Goal: Task Accomplishment & Management: Manage account settings

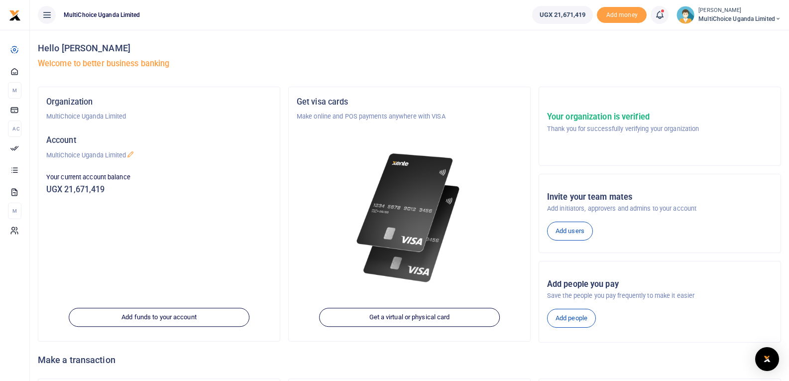
click at [660, 18] on icon at bounding box center [660, 14] width 10 height 11
click at [584, 72] on small "You have 61 awaiting for your to act on" at bounding box center [599, 74] width 99 height 7
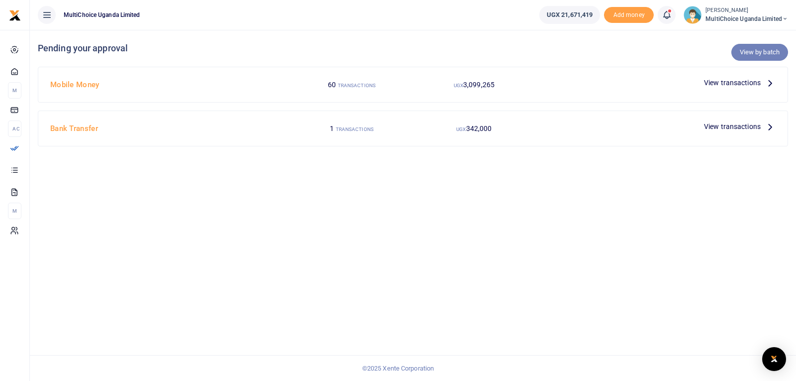
click at [753, 54] on link "View by batch" at bounding box center [760, 52] width 57 height 17
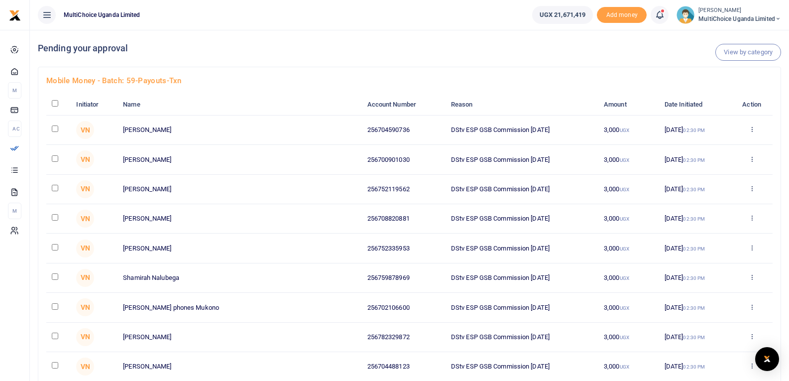
click at [56, 104] on input "checkbox" at bounding box center [55, 103] width 6 height 6
checkbox input "true"
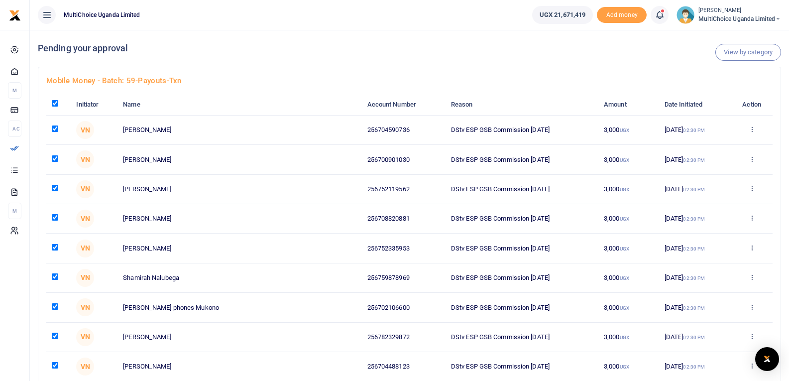
checkbox input "true"
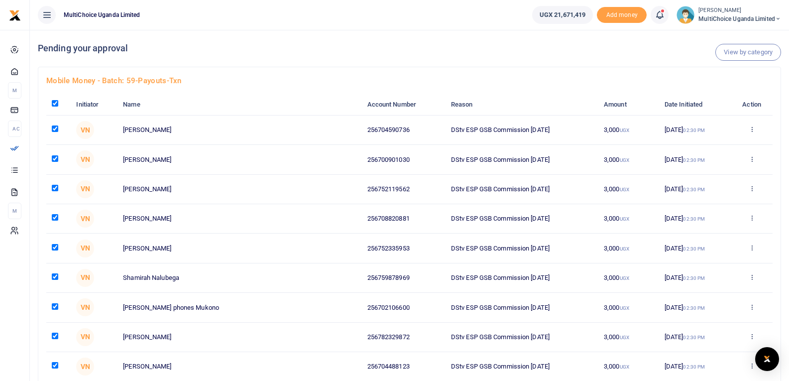
checkbox input "true"
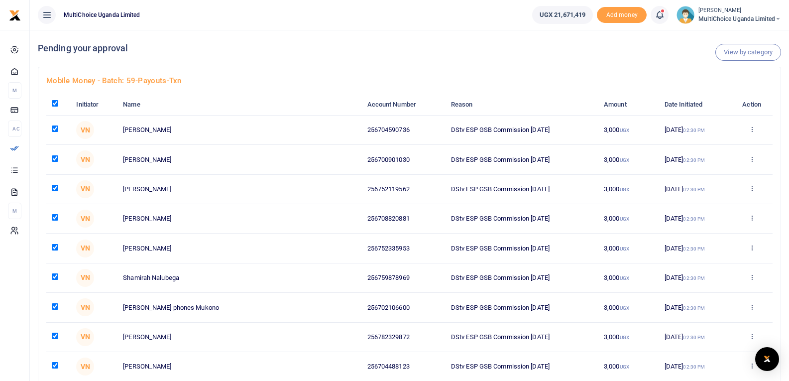
checkbox input "true"
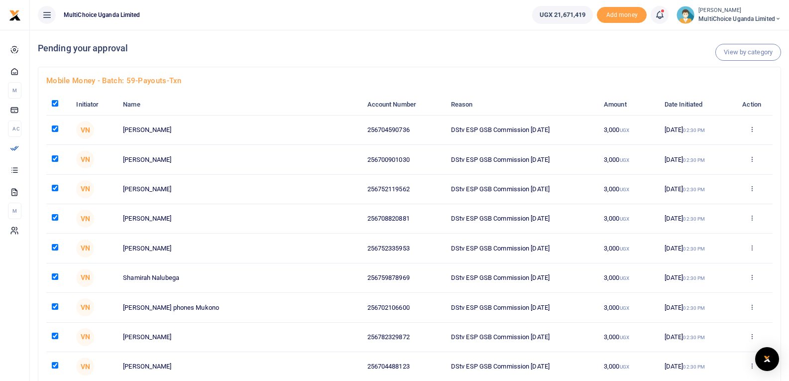
checkbox input "true"
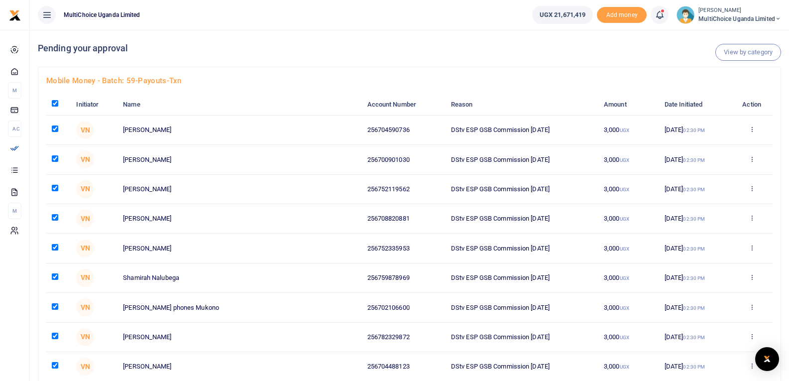
checkbox input "true"
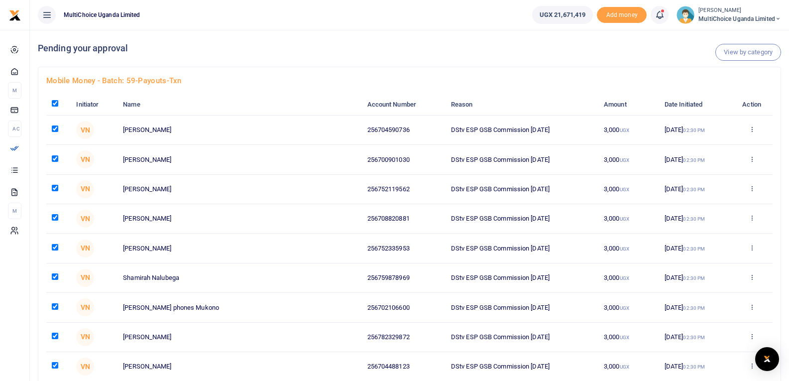
checkbox input "true"
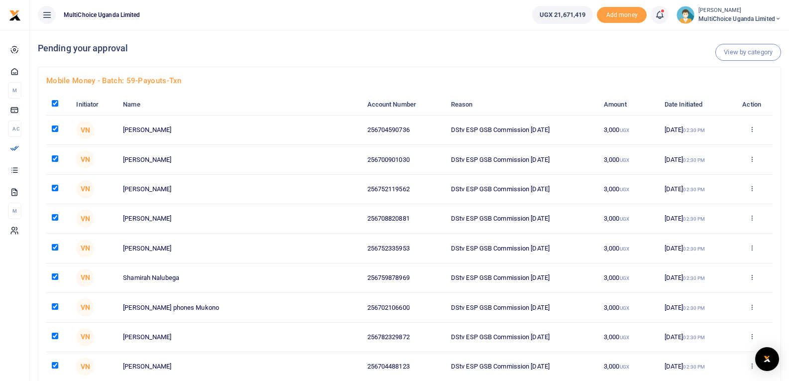
checkbox input "true"
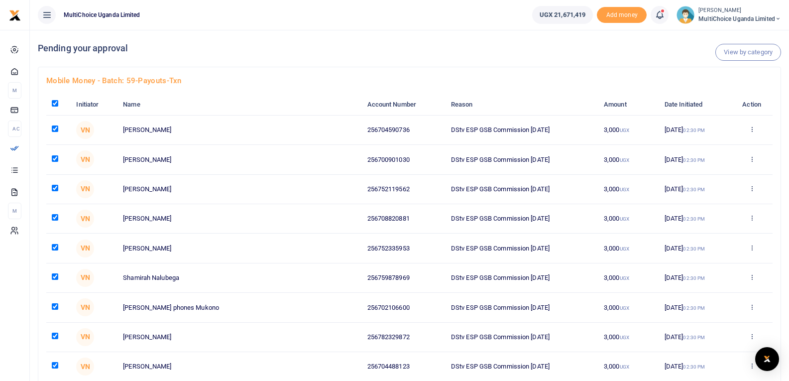
checkbox input "true"
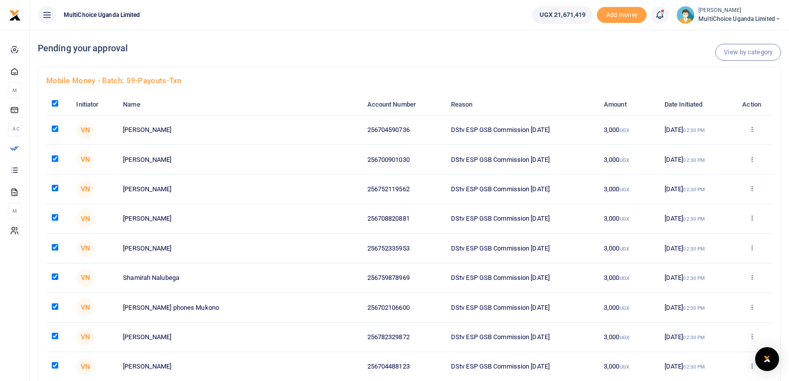
checkbox input "true"
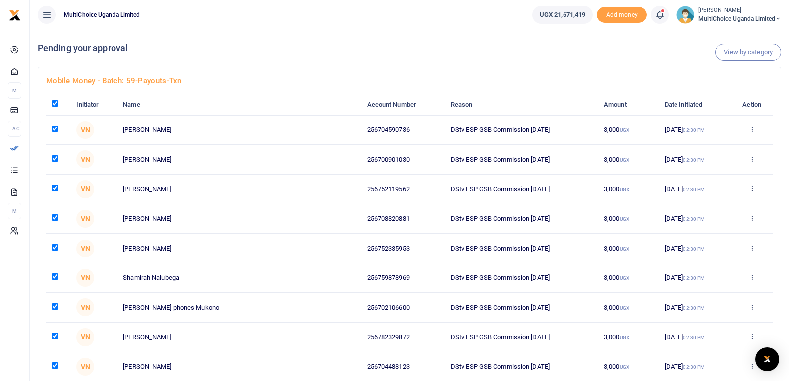
checkbox input "true"
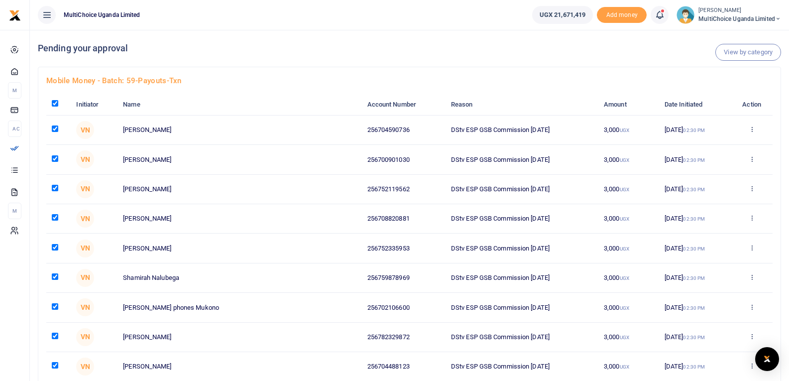
checkbox input "true"
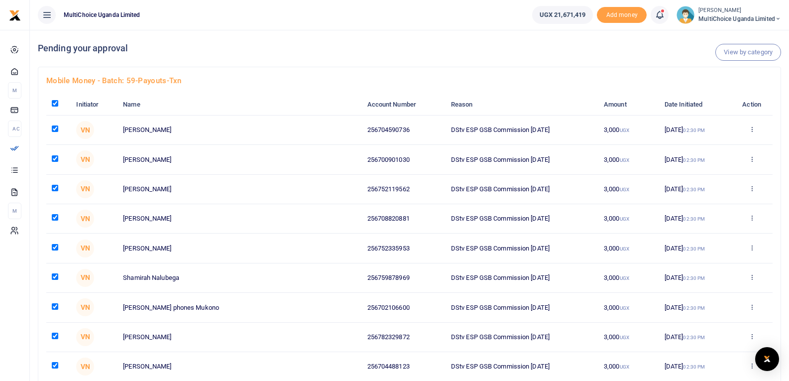
checkbox input "true"
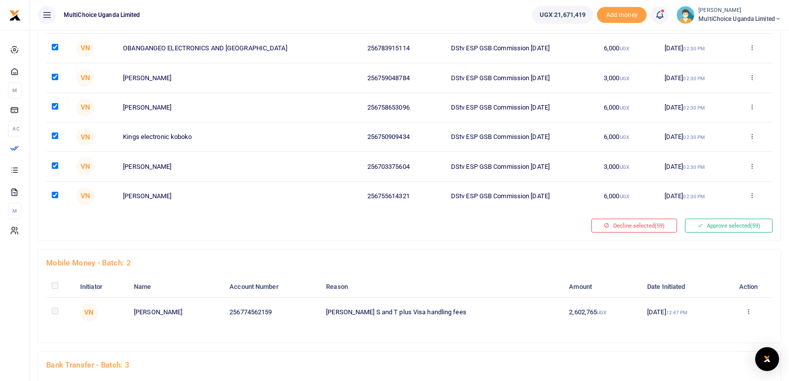
scroll to position [1647, 0]
click at [726, 225] on button "Approve selected (59)" at bounding box center [729, 227] width 88 height 14
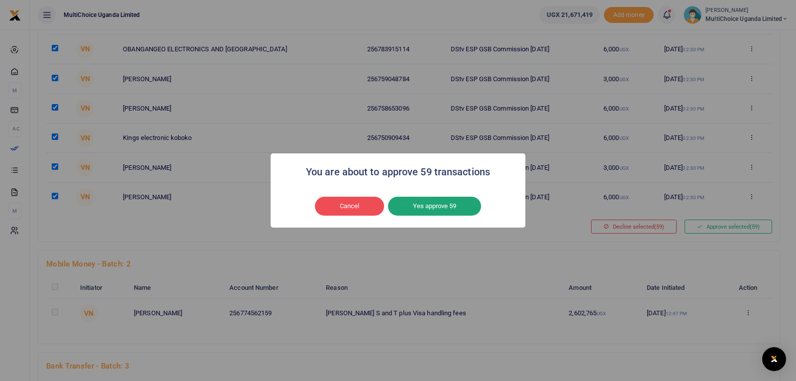
click at [433, 207] on button "Yes approve 59" at bounding box center [434, 206] width 93 height 19
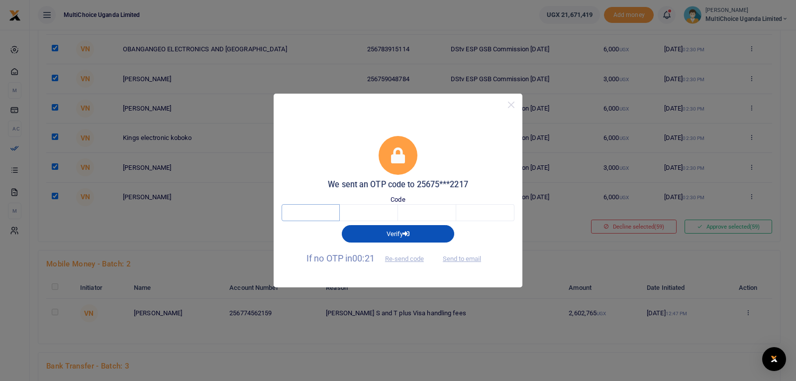
click at [333, 214] on input "text" at bounding box center [311, 212] width 58 height 17
type input "5"
type input "9"
type input "0"
type input "1"
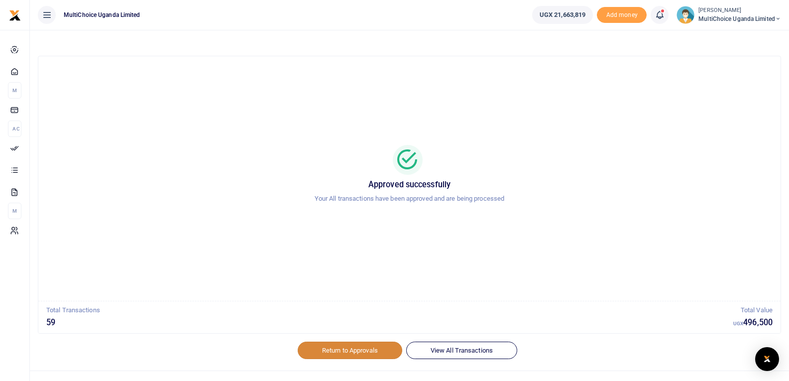
click at [362, 350] on link "Return to Approvals" at bounding box center [350, 349] width 105 height 17
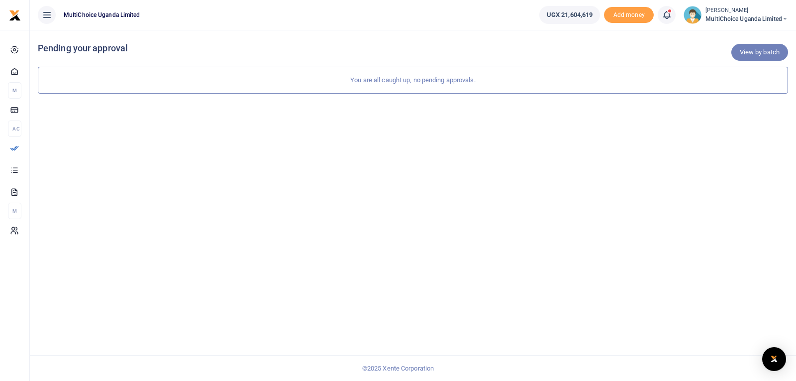
click at [762, 56] on link "View by batch" at bounding box center [760, 52] width 57 height 17
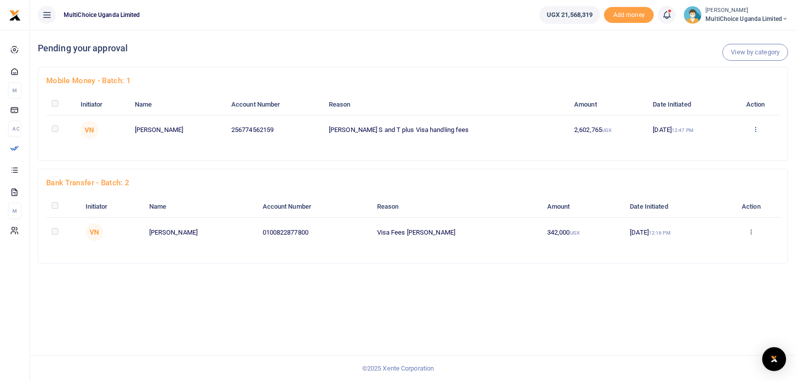
click at [754, 130] on icon at bounding box center [756, 128] width 6 height 7
click at [709, 145] on link "Approve" at bounding box center [718, 146] width 79 height 14
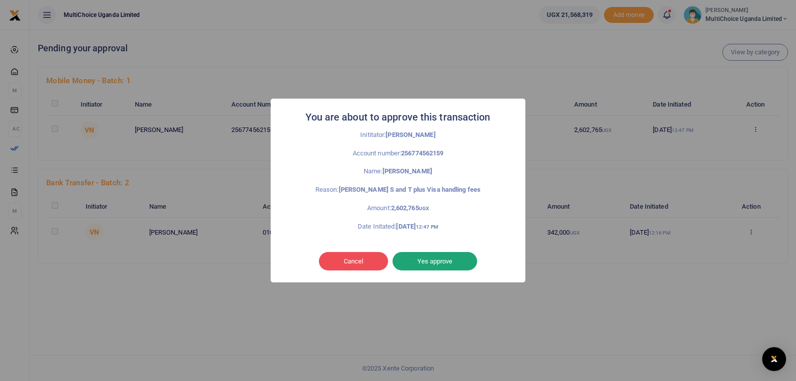
click at [423, 260] on button "Yes approve" at bounding box center [435, 261] width 85 height 19
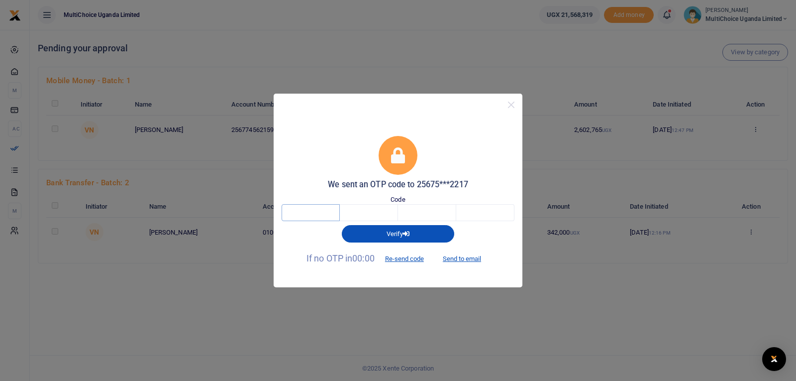
click at [320, 212] on input "text" at bounding box center [311, 212] width 58 height 17
type input "5"
type input "4"
type input "9"
type input "1"
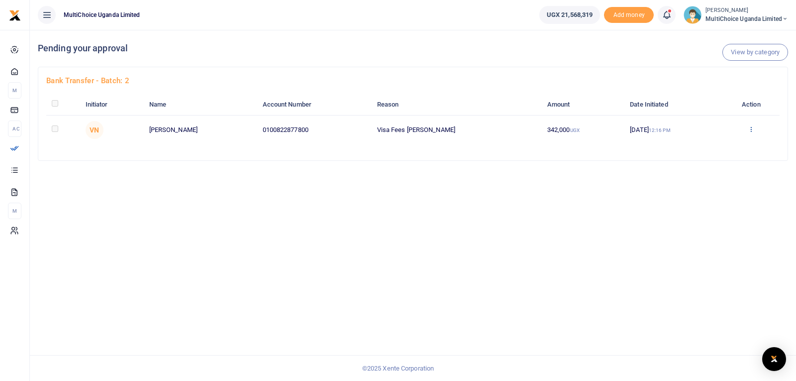
click at [753, 130] on icon at bounding box center [751, 128] width 6 height 7
click at [736, 148] on link "Approve" at bounding box center [717, 146] width 79 height 14
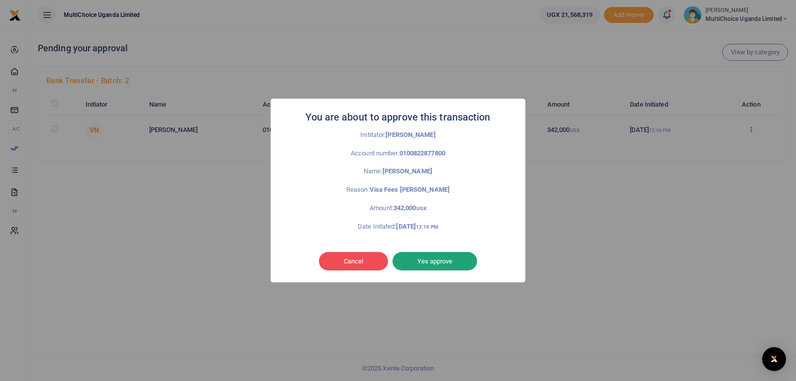
click at [446, 260] on button "Yes approve" at bounding box center [435, 261] width 85 height 19
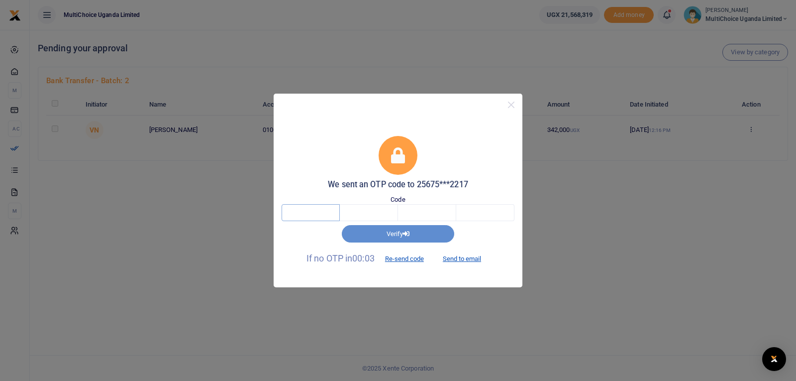
click at [317, 211] on input "text" at bounding box center [311, 212] width 58 height 17
type input "7"
type input "0"
type input "5"
type input "4"
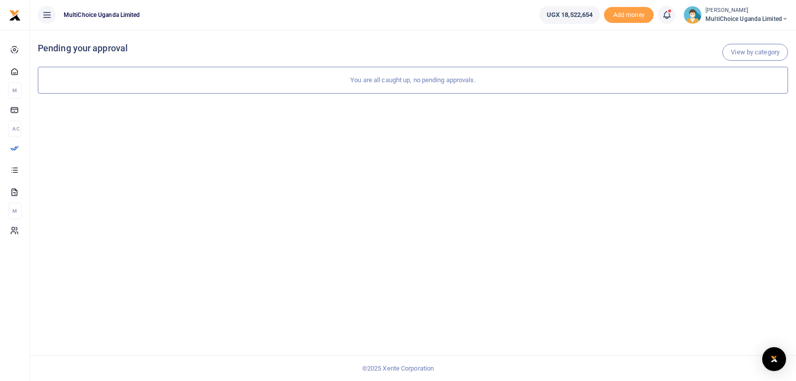
click at [748, 12] on small "[PERSON_NAME]" at bounding box center [747, 10] width 83 height 8
click at [748, 36] on link "Switch accounts" at bounding box center [750, 36] width 79 height 14
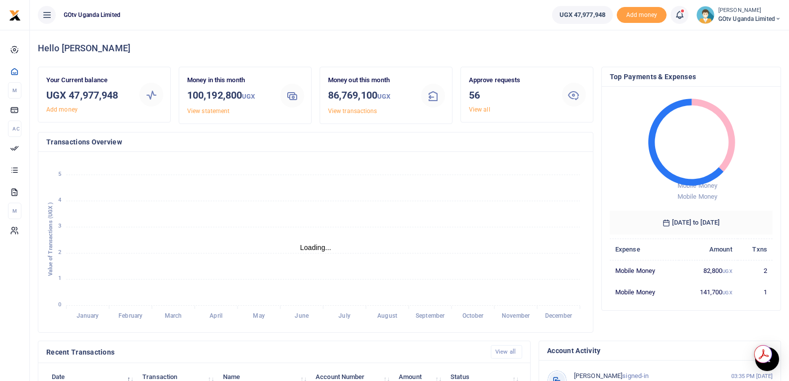
scroll to position [157, 531]
click at [480, 110] on link "View all" at bounding box center [479, 109] width 21 height 7
click at [476, 107] on link "View all" at bounding box center [479, 109] width 21 height 7
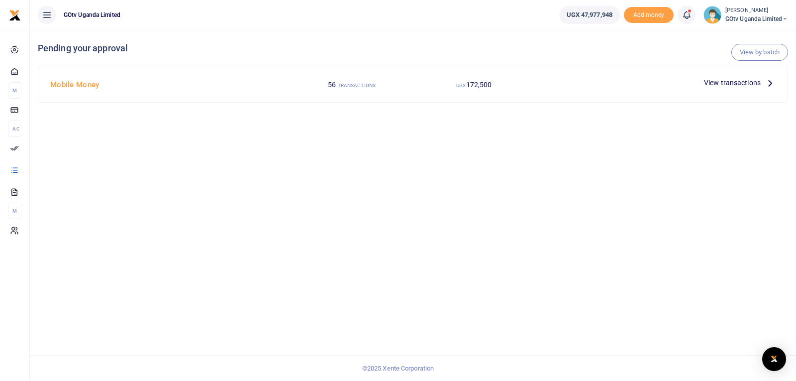
click at [529, 246] on div "View by batch Pending your approval Mobile Money 56 TRANSACTIONS UGX 172,500 Vi…" at bounding box center [413, 205] width 767 height 351
click at [764, 50] on link "View by batch" at bounding box center [760, 52] width 57 height 17
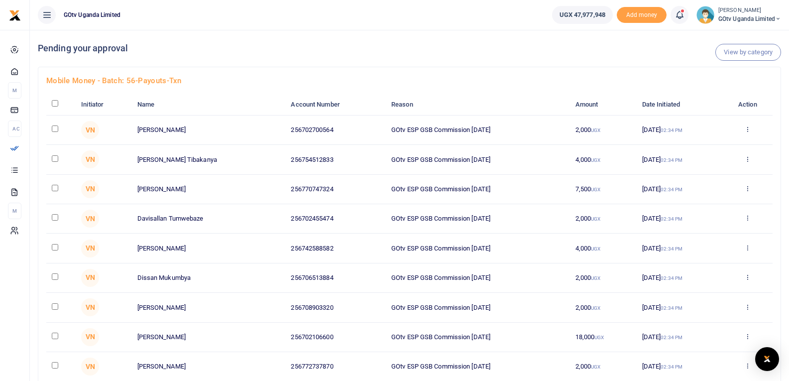
click at [56, 105] on input "checkbox" at bounding box center [55, 103] width 6 height 6
checkbox input "true"
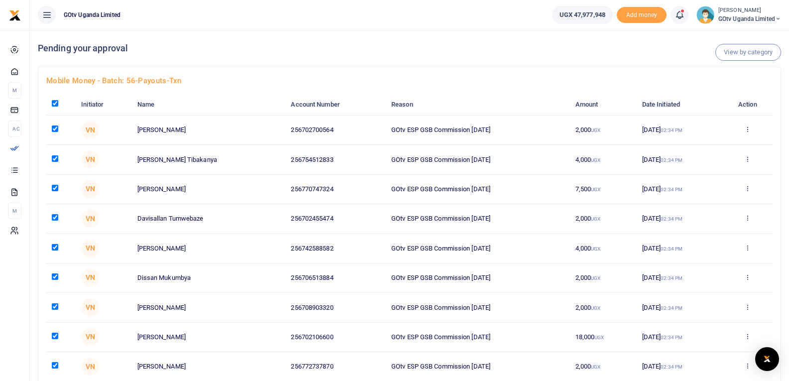
checkbox input "true"
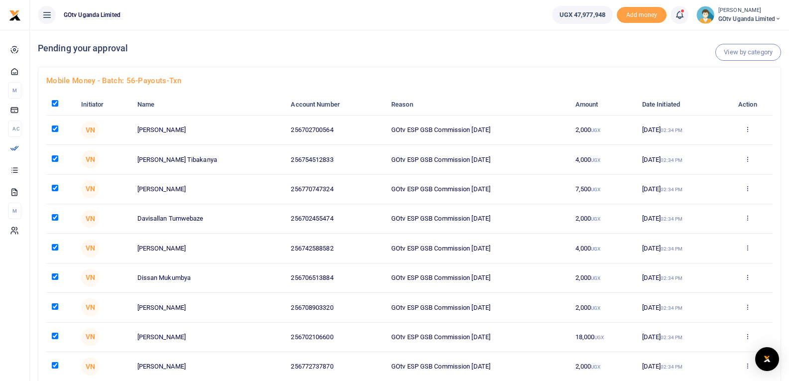
checkbox input "true"
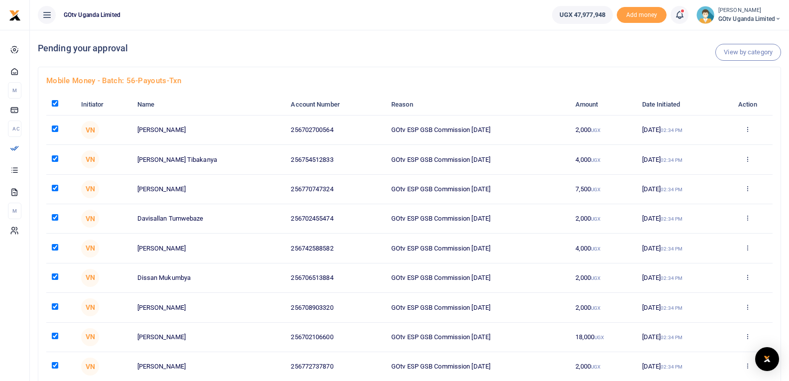
checkbox input "true"
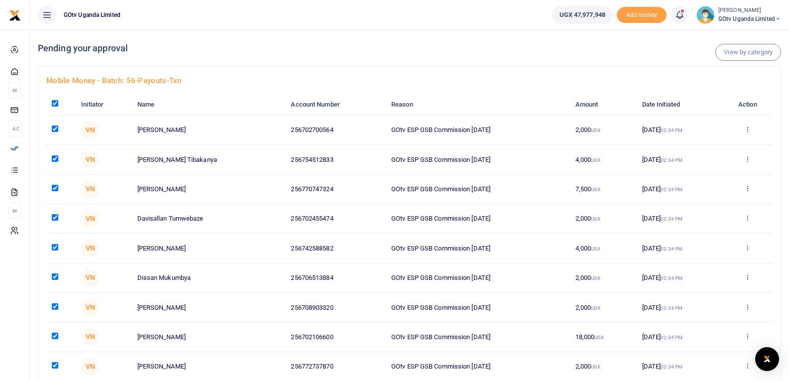
checkbox input "true"
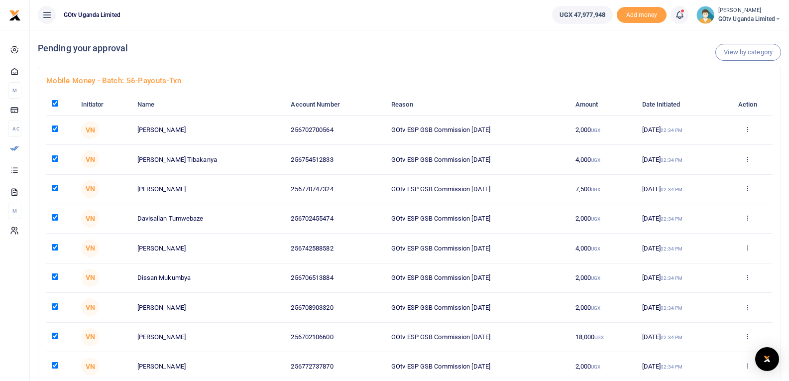
checkbox input "true"
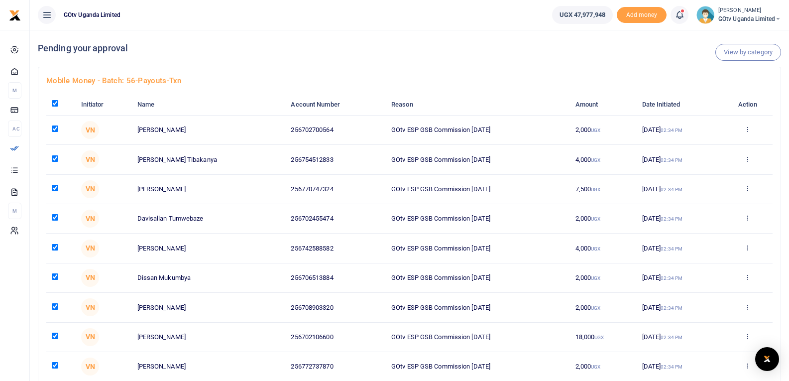
checkbox input "true"
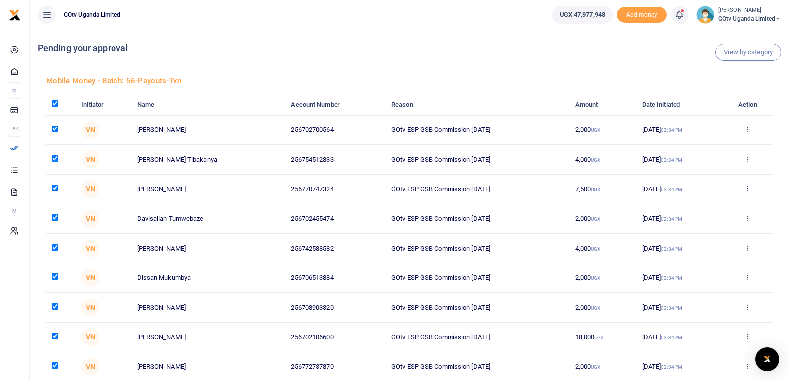
checkbox input "true"
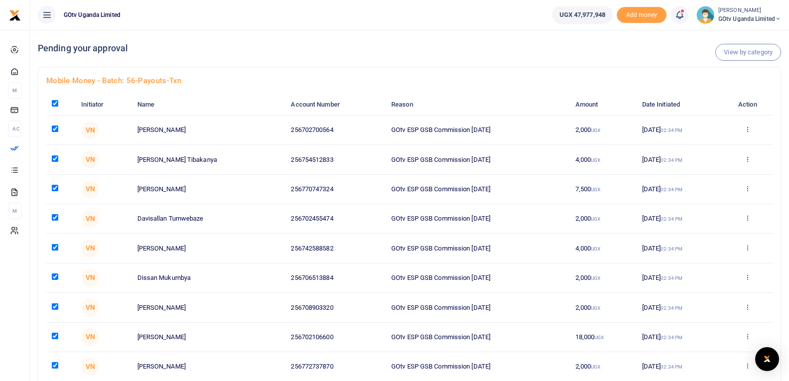
checkbox input "true"
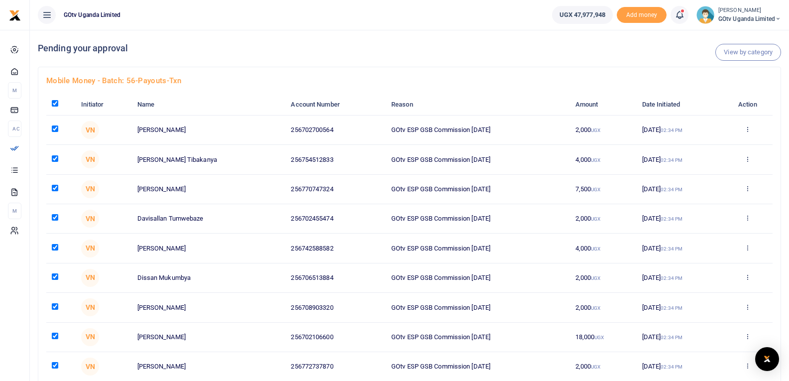
checkbox input "true"
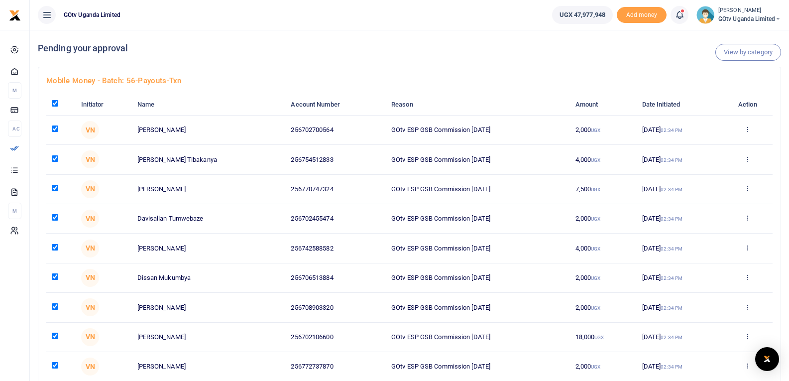
checkbox input "true"
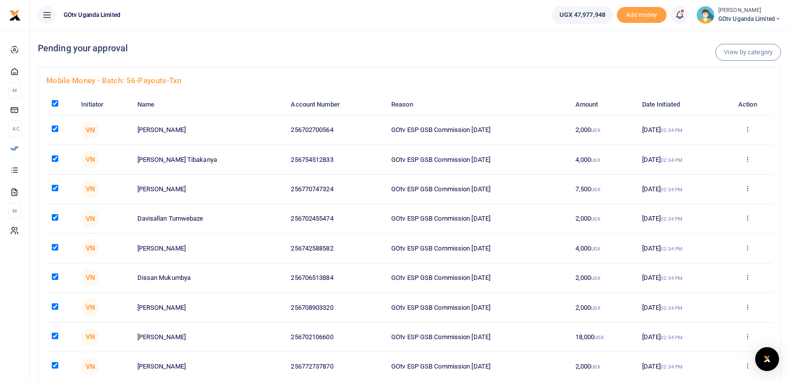
checkbox input "true"
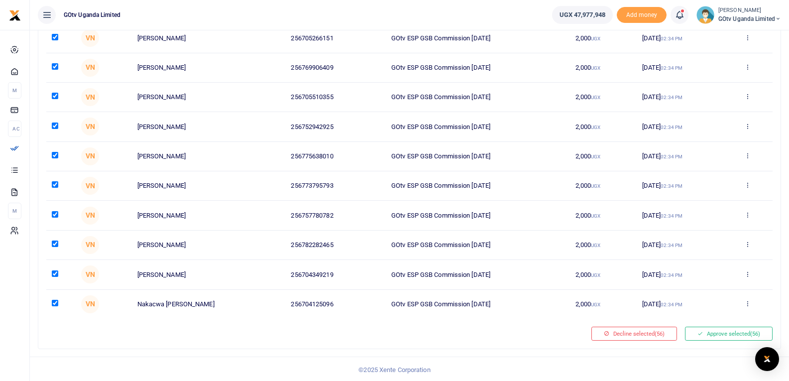
scroll to position [1453, 0]
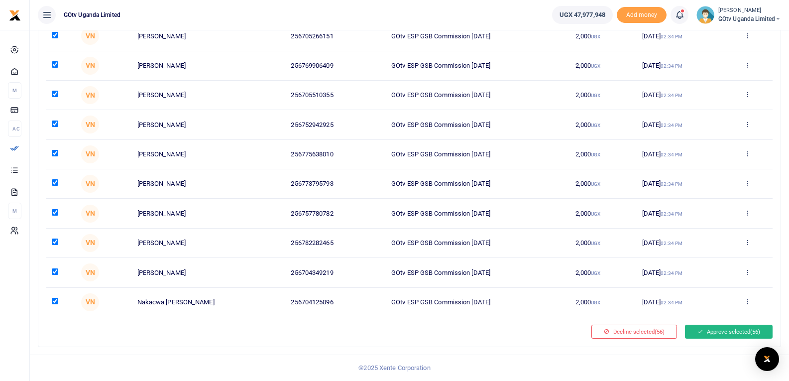
click at [720, 331] on button "Approve selected (56)" at bounding box center [729, 332] width 88 height 14
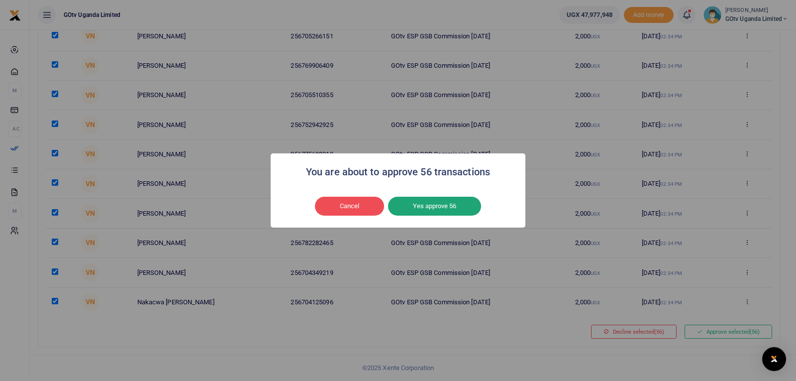
click at [435, 202] on button "Yes approve 56" at bounding box center [434, 206] width 93 height 19
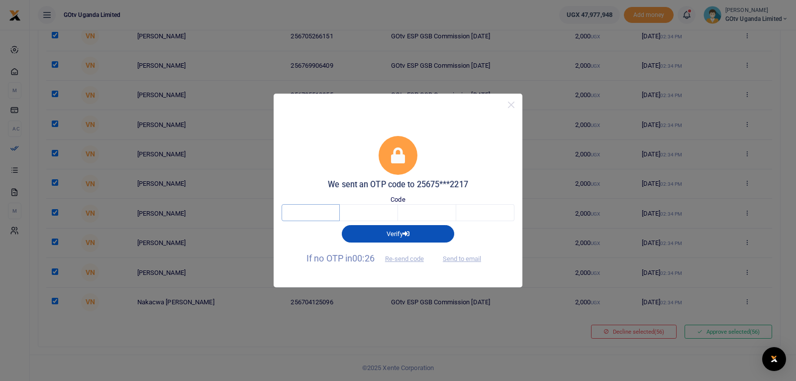
click at [324, 212] on input "text" at bounding box center [311, 212] width 58 height 17
type input "6"
type input "8"
type input "0"
type input "8"
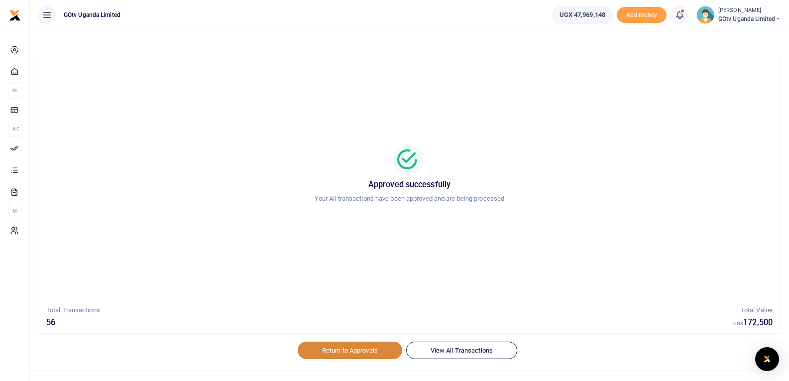
click at [343, 348] on link "Return to Approvals" at bounding box center [350, 349] width 105 height 17
click at [345, 350] on link "Return to Approvals" at bounding box center [350, 349] width 105 height 17
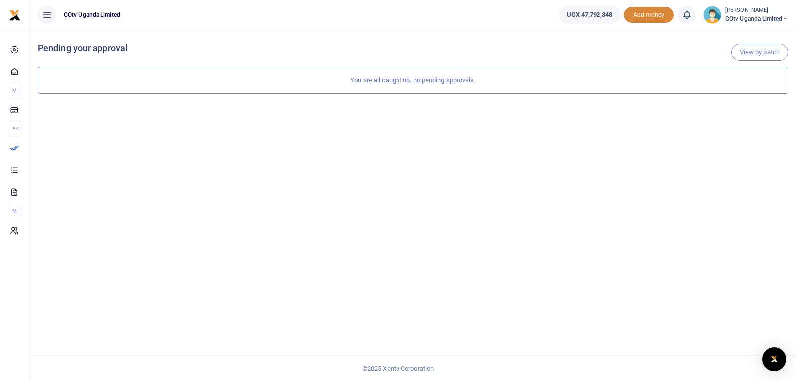
click at [647, 16] on span "Add money" at bounding box center [649, 15] width 50 height 16
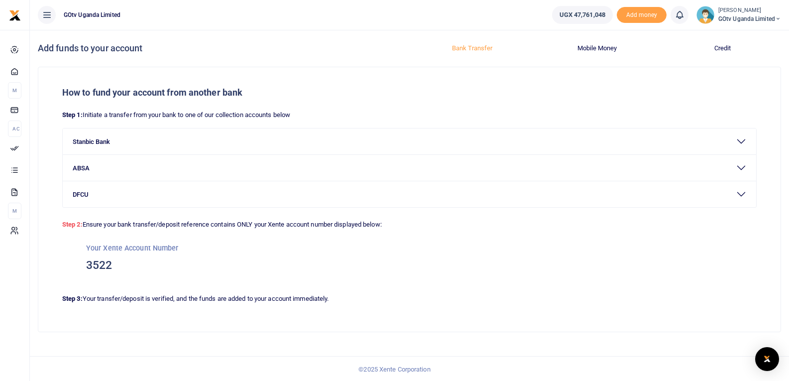
click at [583, 15] on span "UGX 47,761,048" at bounding box center [582, 15] width 46 height 10
click at [730, 15] on span "GOtv Uganda Limited" at bounding box center [749, 18] width 63 height 9
click at [740, 34] on link "Switch accounts" at bounding box center [743, 36] width 79 height 14
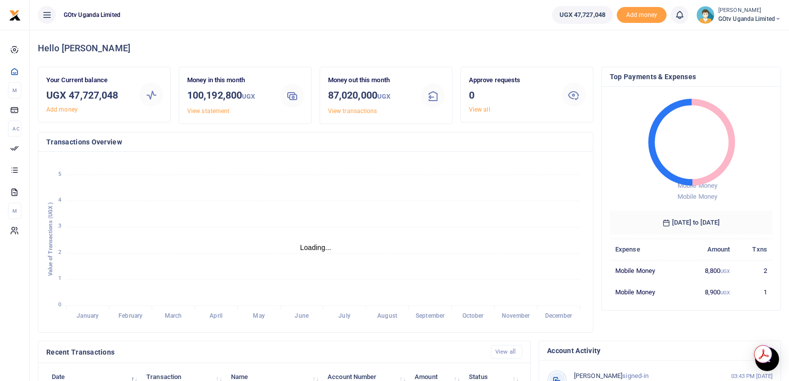
scroll to position [8, 8]
click at [675, 16] on icon at bounding box center [679, 14] width 10 height 11
click at [735, 13] on small "[PERSON_NAME]" at bounding box center [749, 10] width 63 height 8
click at [730, 93] on link "Logout" at bounding box center [743, 91] width 79 height 14
